Goal: Information Seeking & Learning: Find contact information

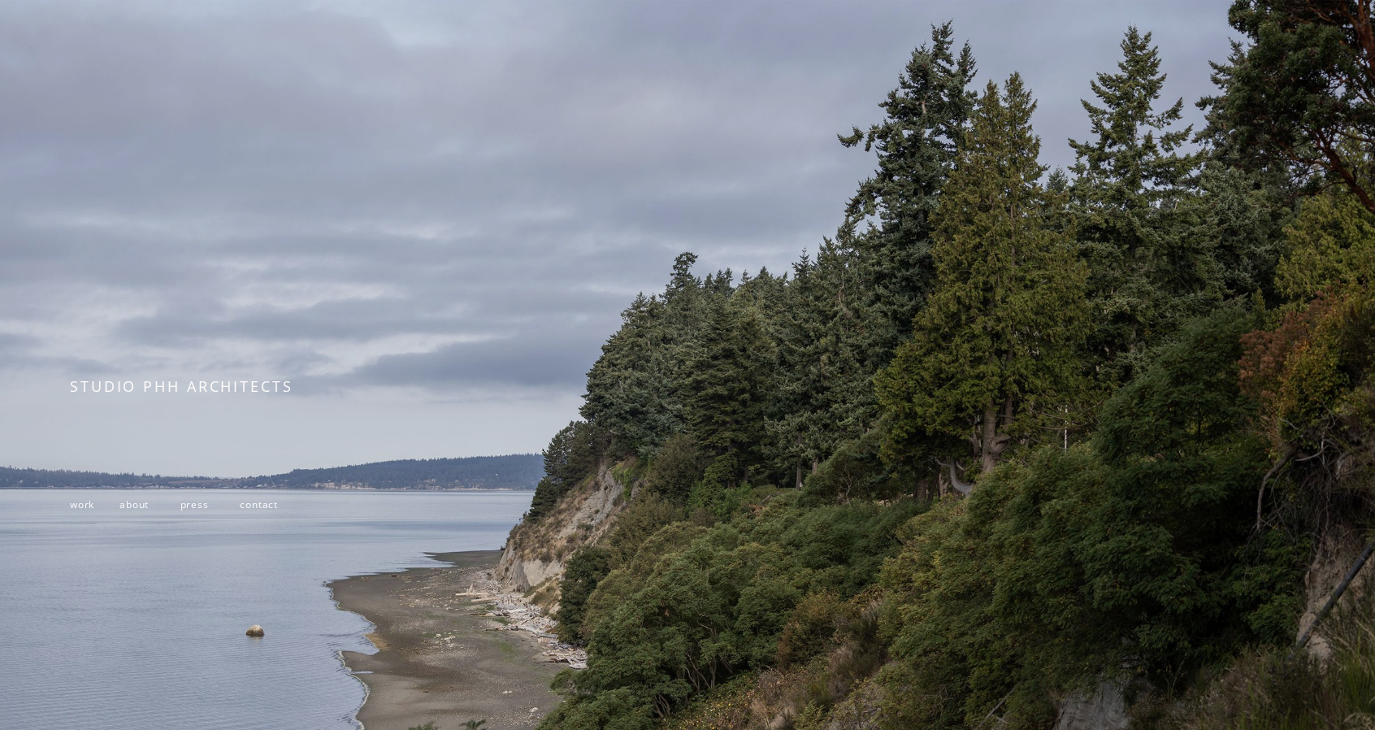
click at [257, 511] on span "contact" at bounding box center [259, 504] width 38 height 14
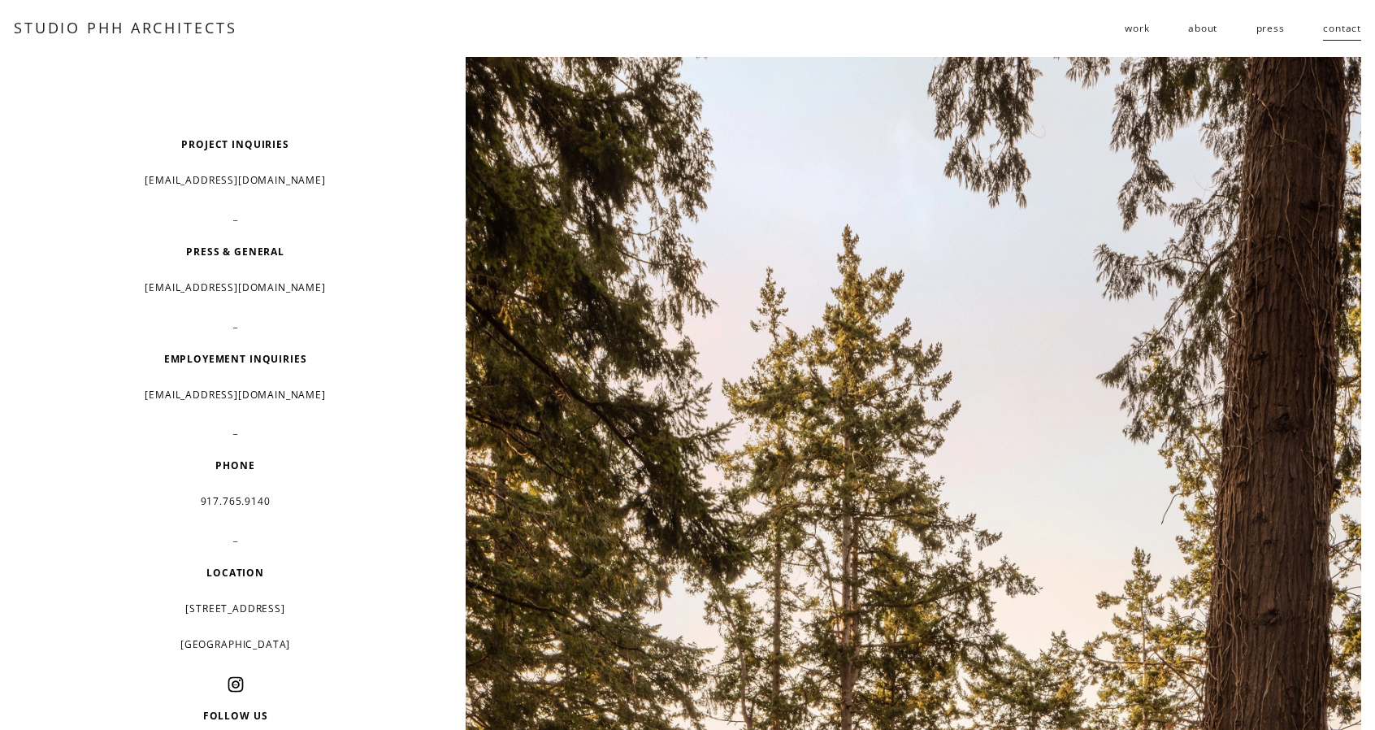
click at [136, 275] on div "PROJECT INQUIRIES info@studiophh.com _ PRESS & GENERAL info@studiophh.com _ EMP…" at bounding box center [235, 466] width 330 height 667
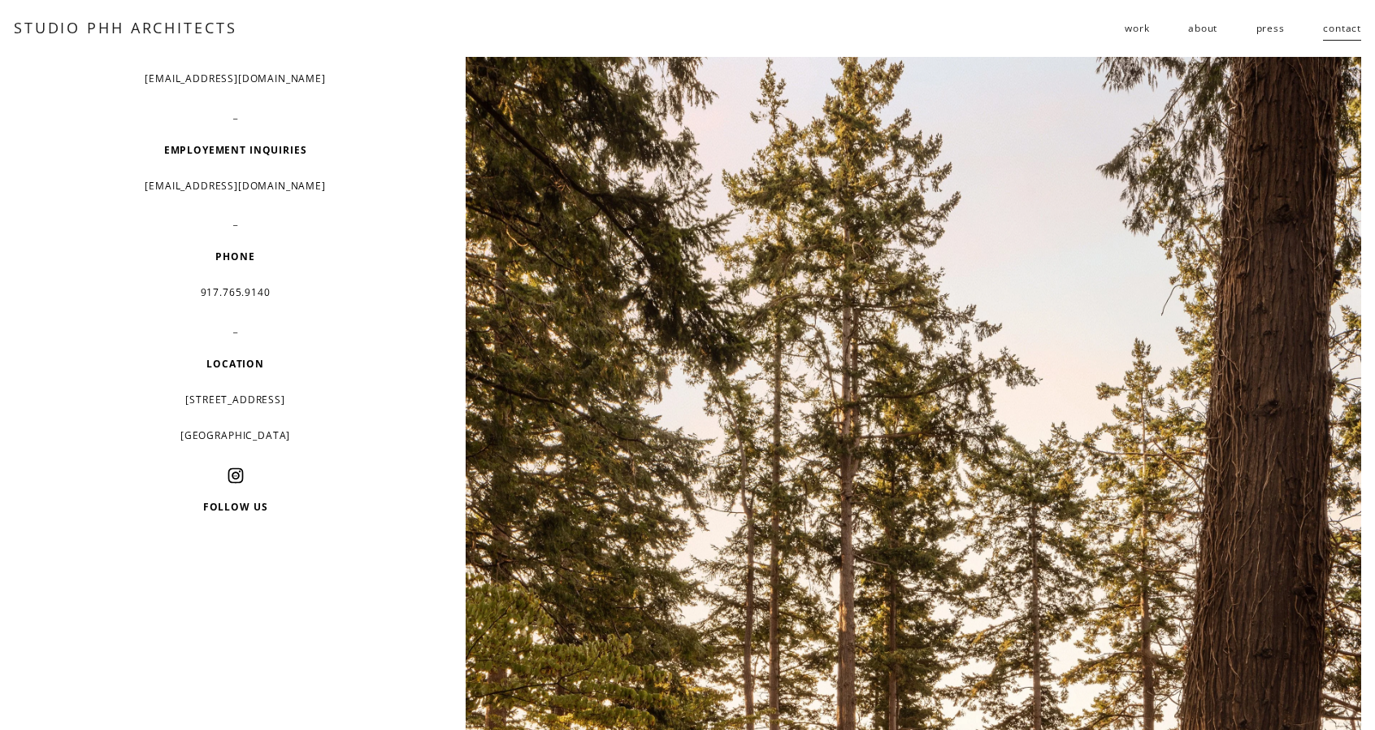
scroll to position [325, 0]
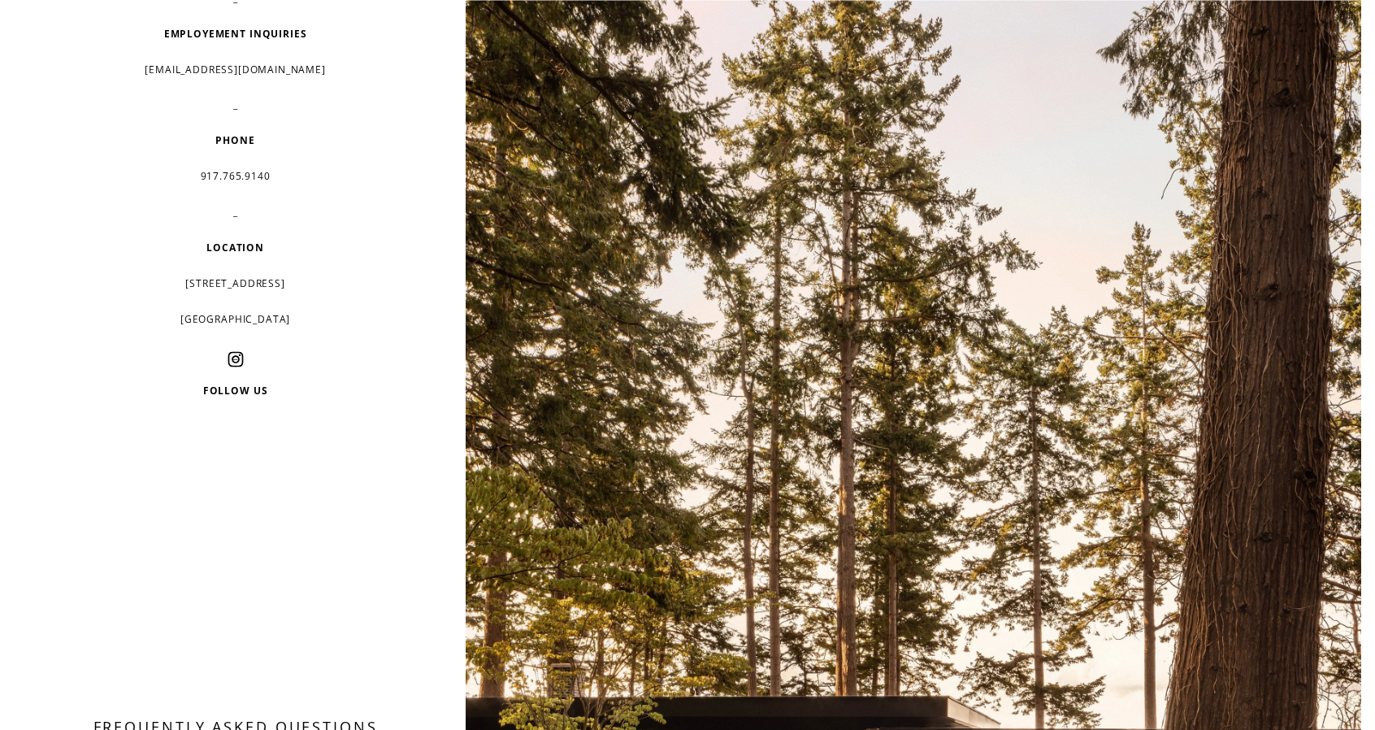
drag, startPoint x: 164, startPoint y: 281, endPoint x: 324, endPoint y: 293, distance: 159.8
click at [324, 293] on p "232 3rd street, suite D202" at bounding box center [235, 284] width 330 height 24
copy p "232 3rd street, suite D202"
